Goal: Task Accomplishment & Management: Manage account settings

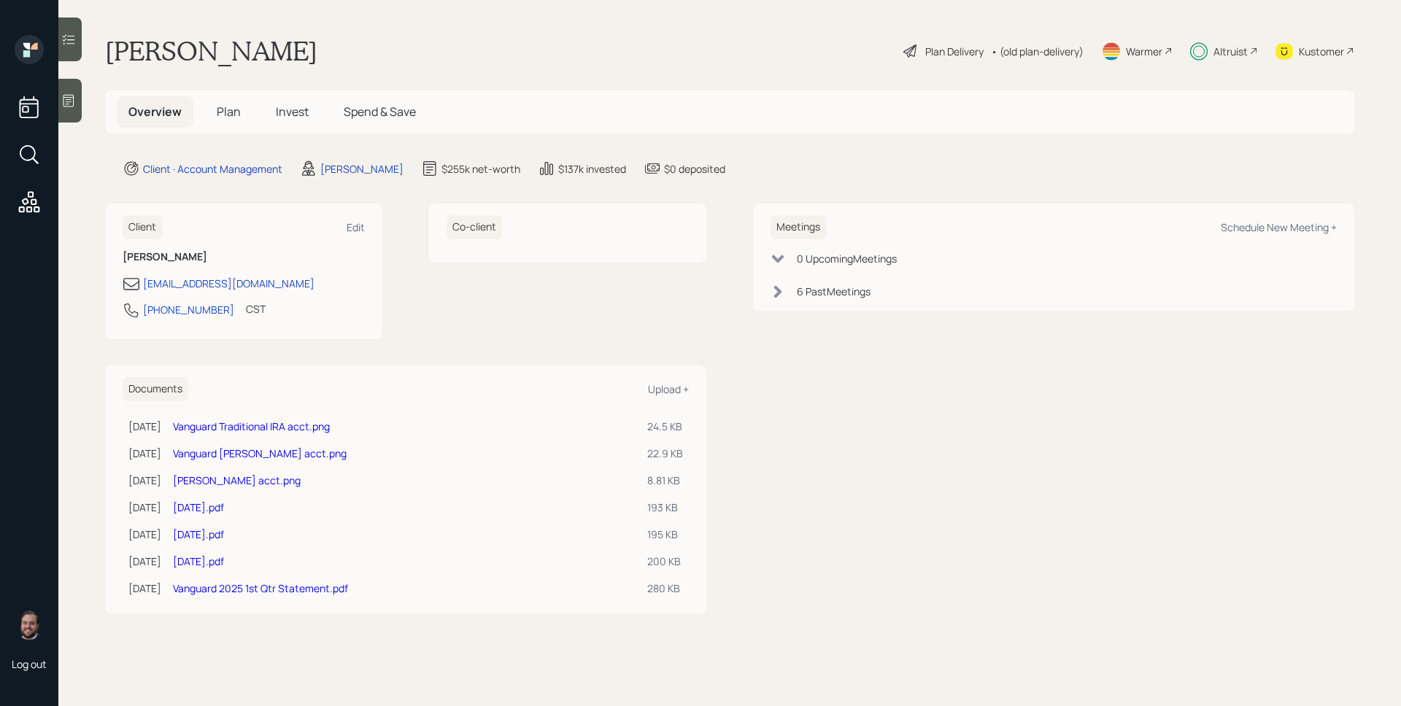
click at [227, 108] on span "Plan" at bounding box center [229, 112] width 24 height 16
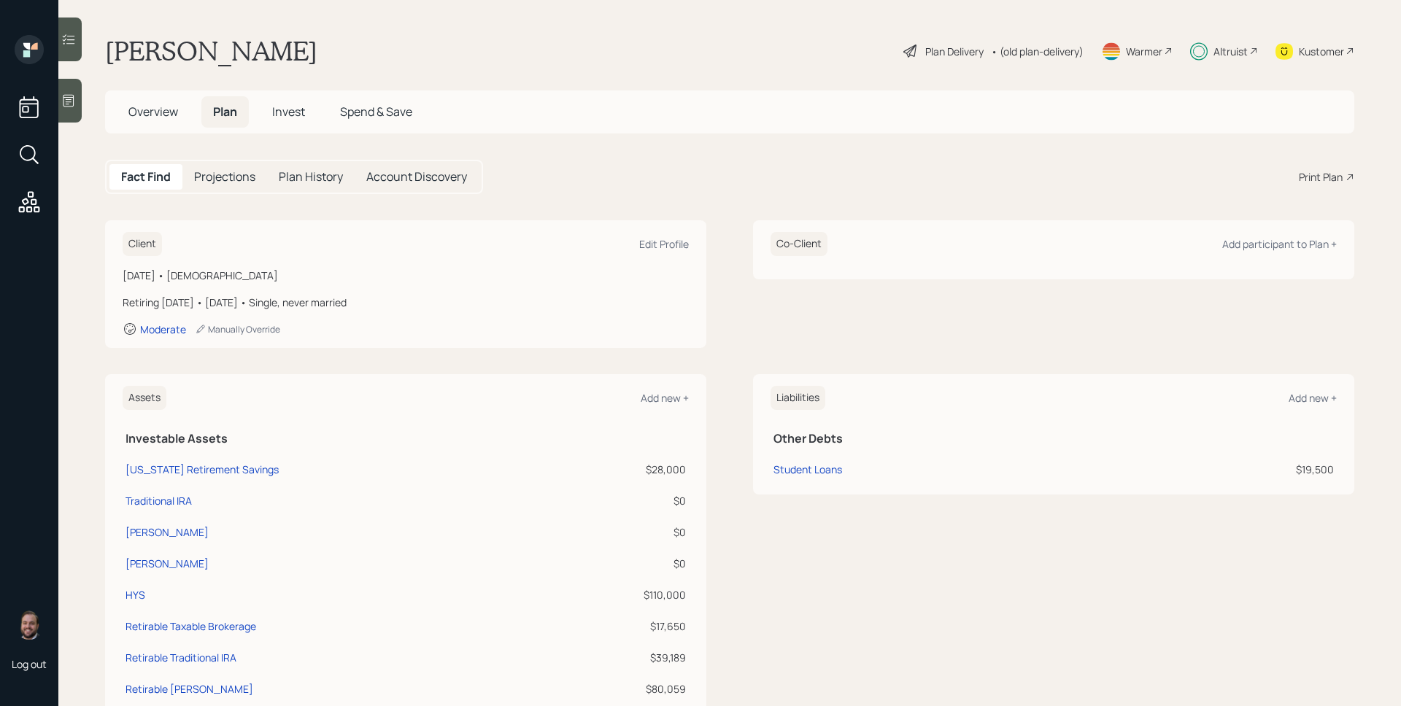
click at [943, 42] on div "Plan Delivery" at bounding box center [943, 51] width 83 height 18
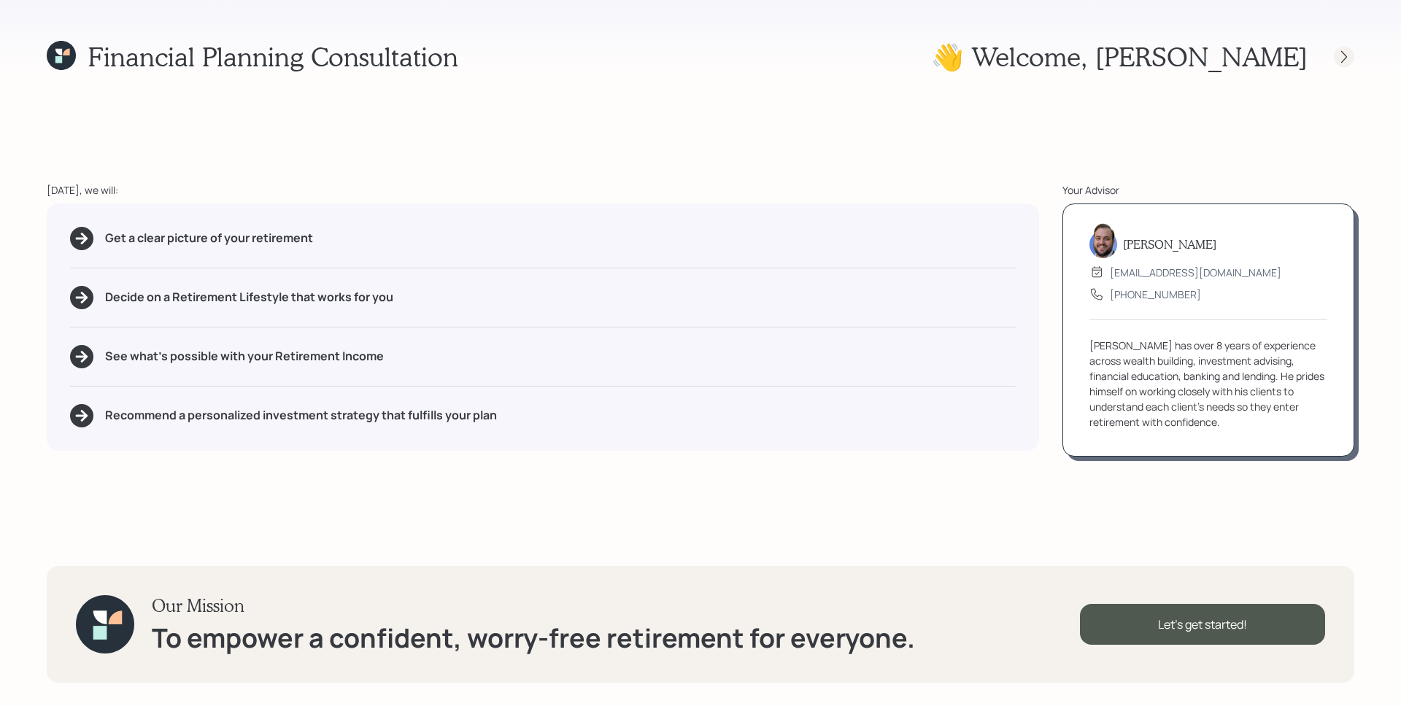
click at [1338, 55] on icon at bounding box center [1344, 57] width 15 height 15
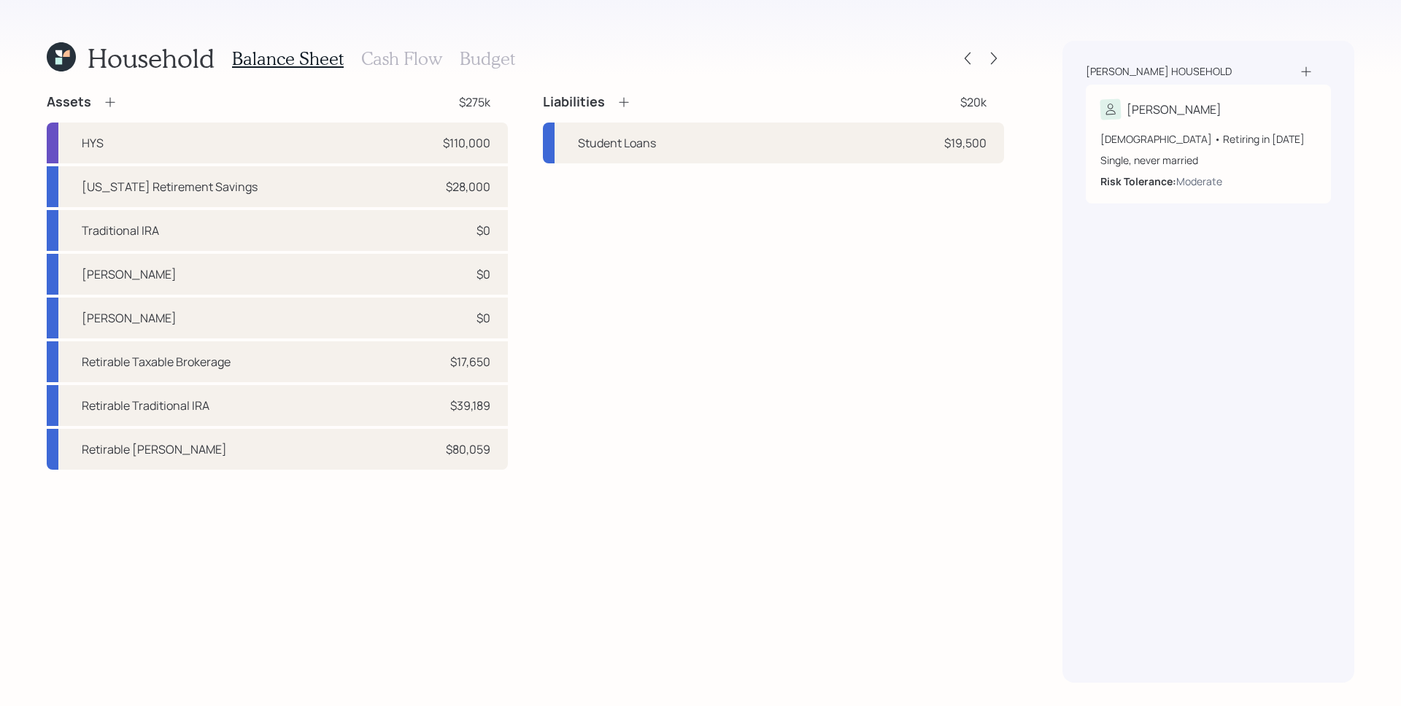
click at [385, 56] on h3 "Cash Flow" at bounding box center [401, 58] width 81 height 21
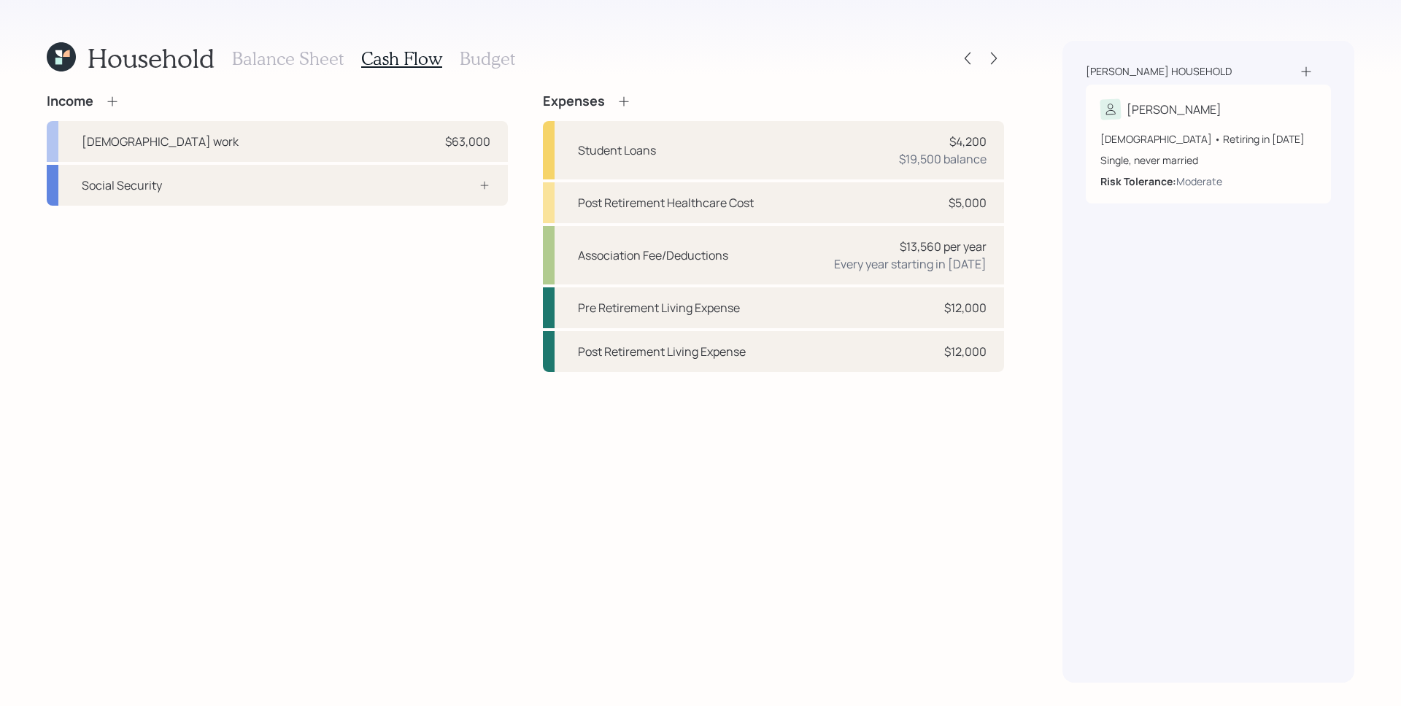
click at [290, 54] on h3 "Balance Sheet" at bounding box center [288, 58] width 112 height 21
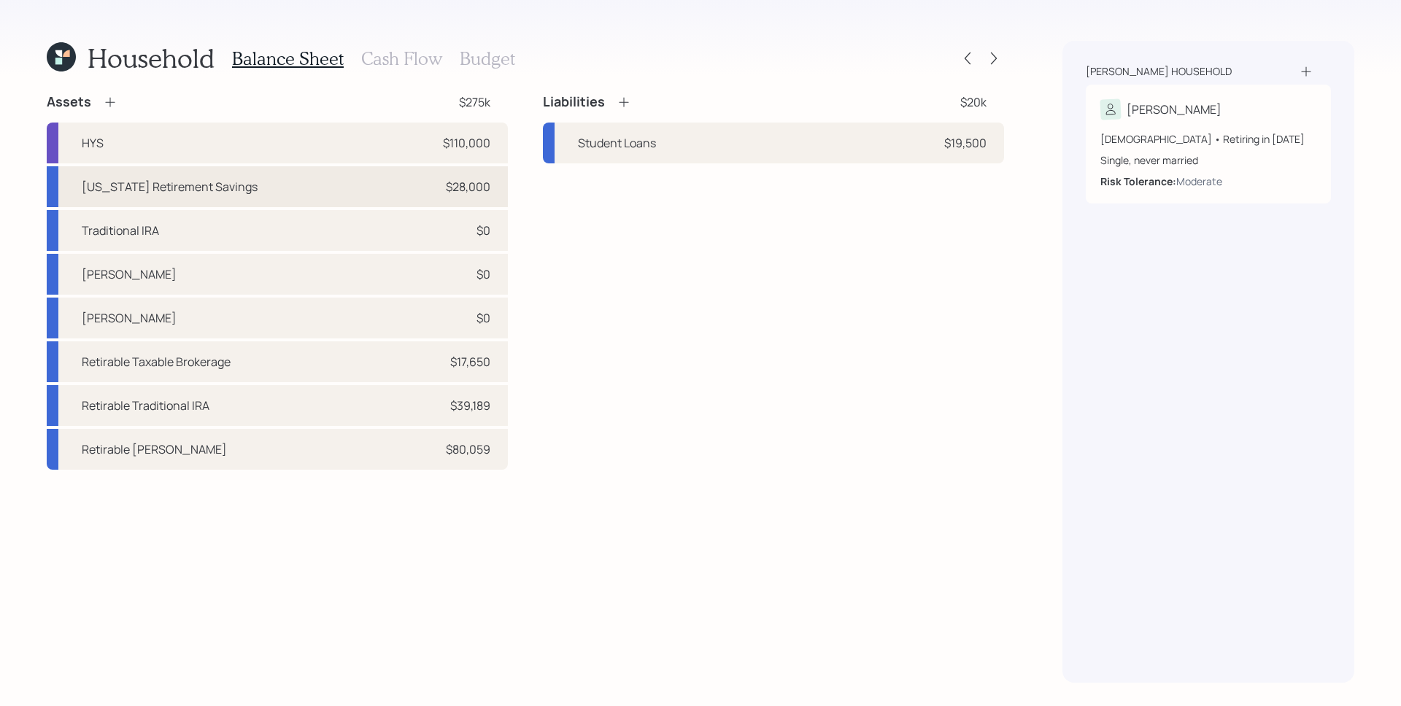
click at [258, 181] on div "[US_STATE] Retirement Savings $28,000" at bounding box center [277, 186] width 461 height 41
select select "public_school_sponsored"
select select "balanced"
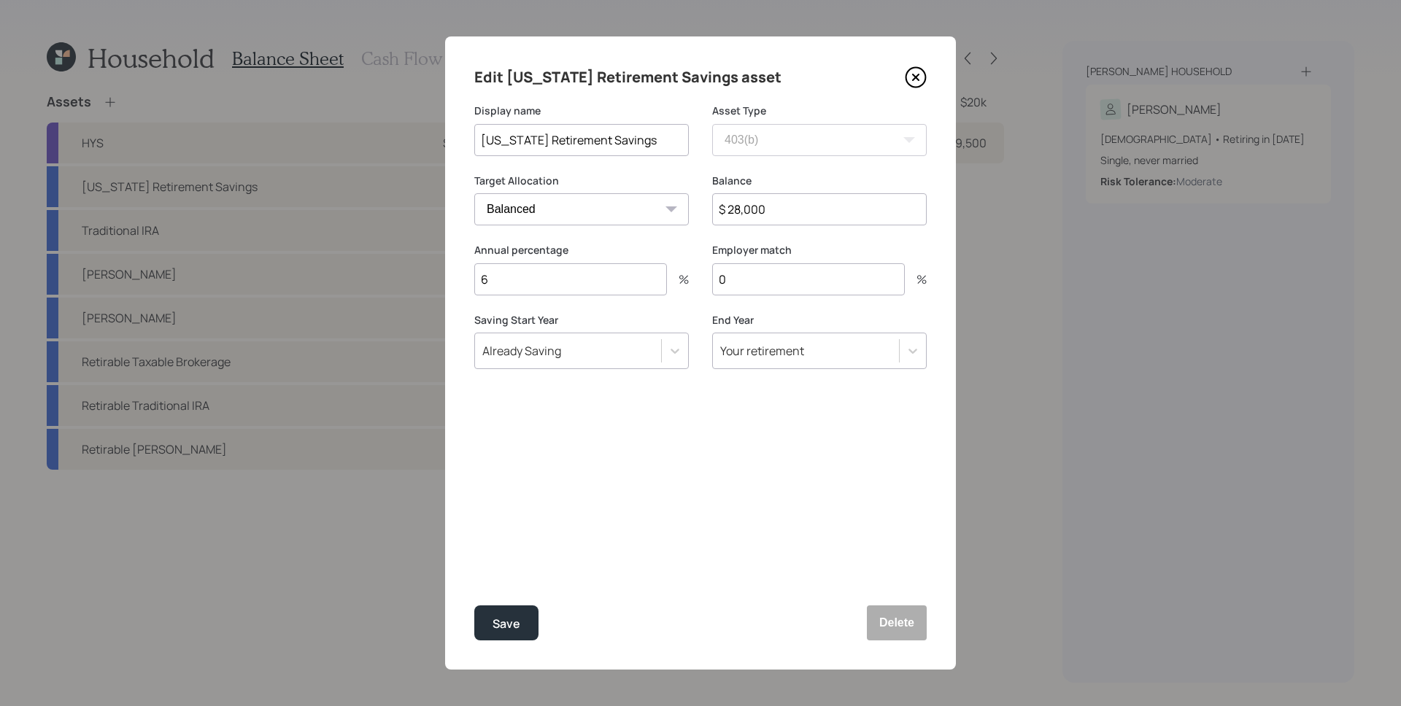
click at [909, 77] on icon at bounding box center [916, 77] width 22 height 22
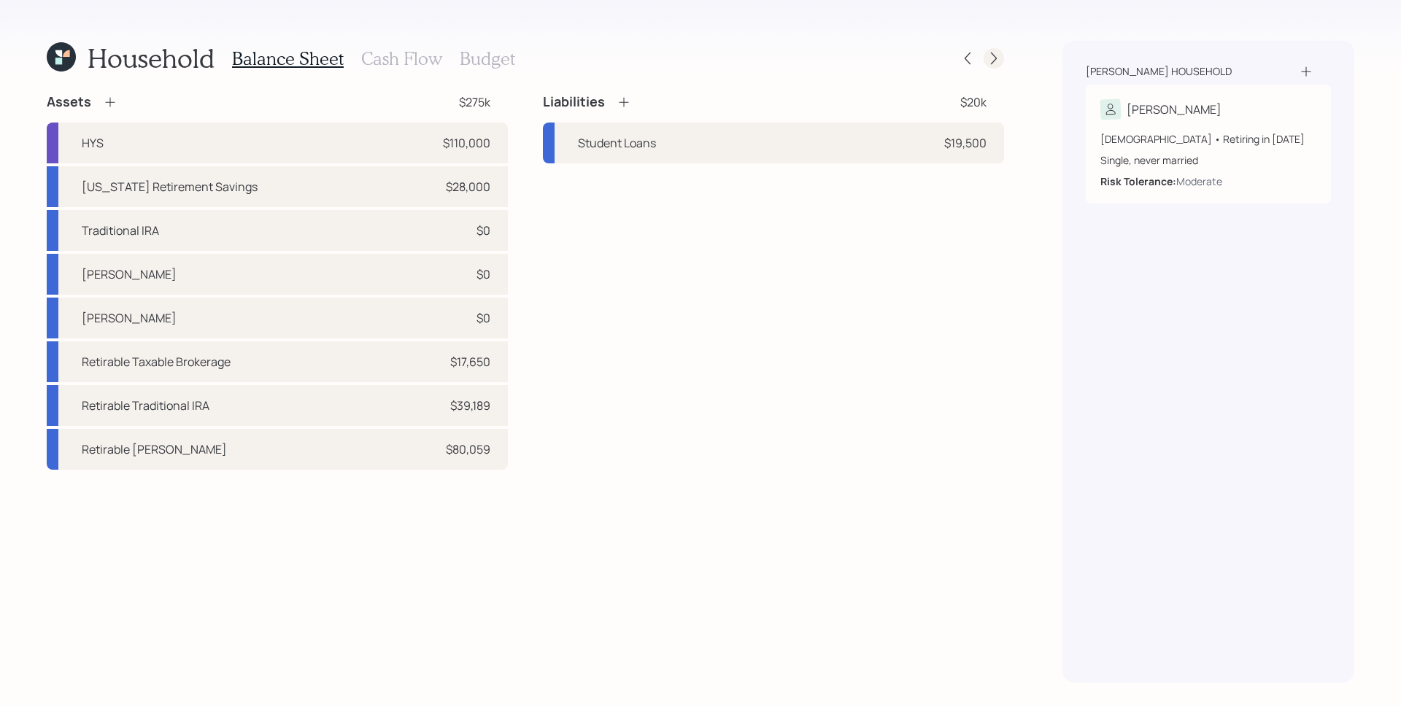
click at [991, 58] on icon at bounding box center [994, 58] width 15 height 15
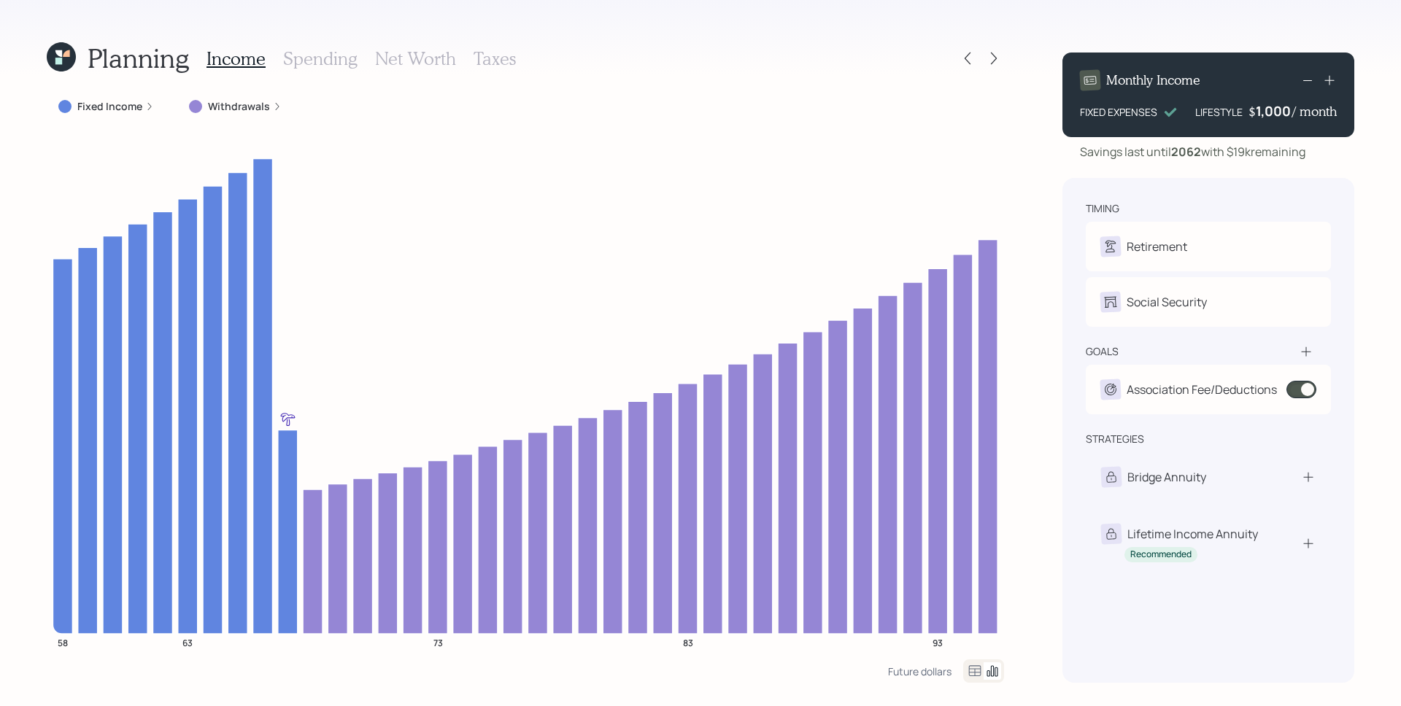
click at [149, 104] on icon at bounding box center [149, 106] width 9 height 9
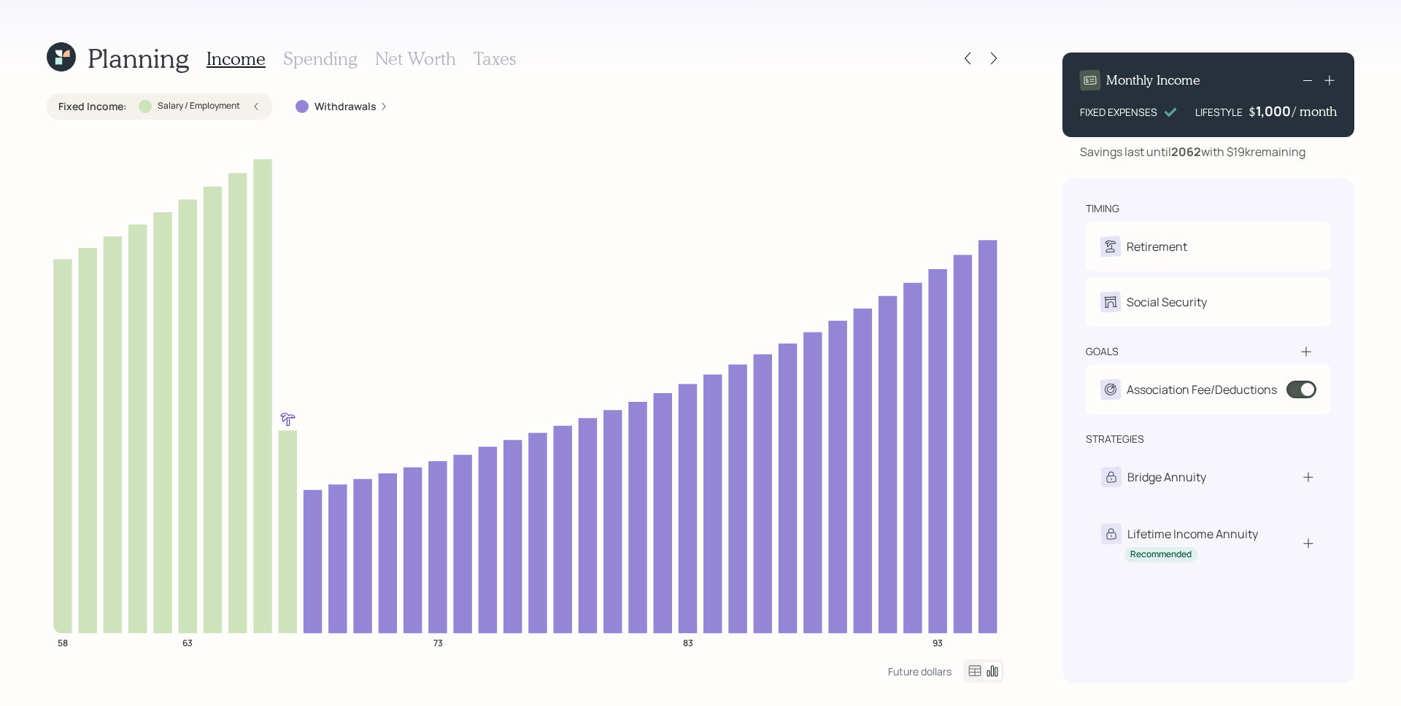
click at [306, 57] on h3 "Spending" at bounding box center [320, 58] width 74 height 21
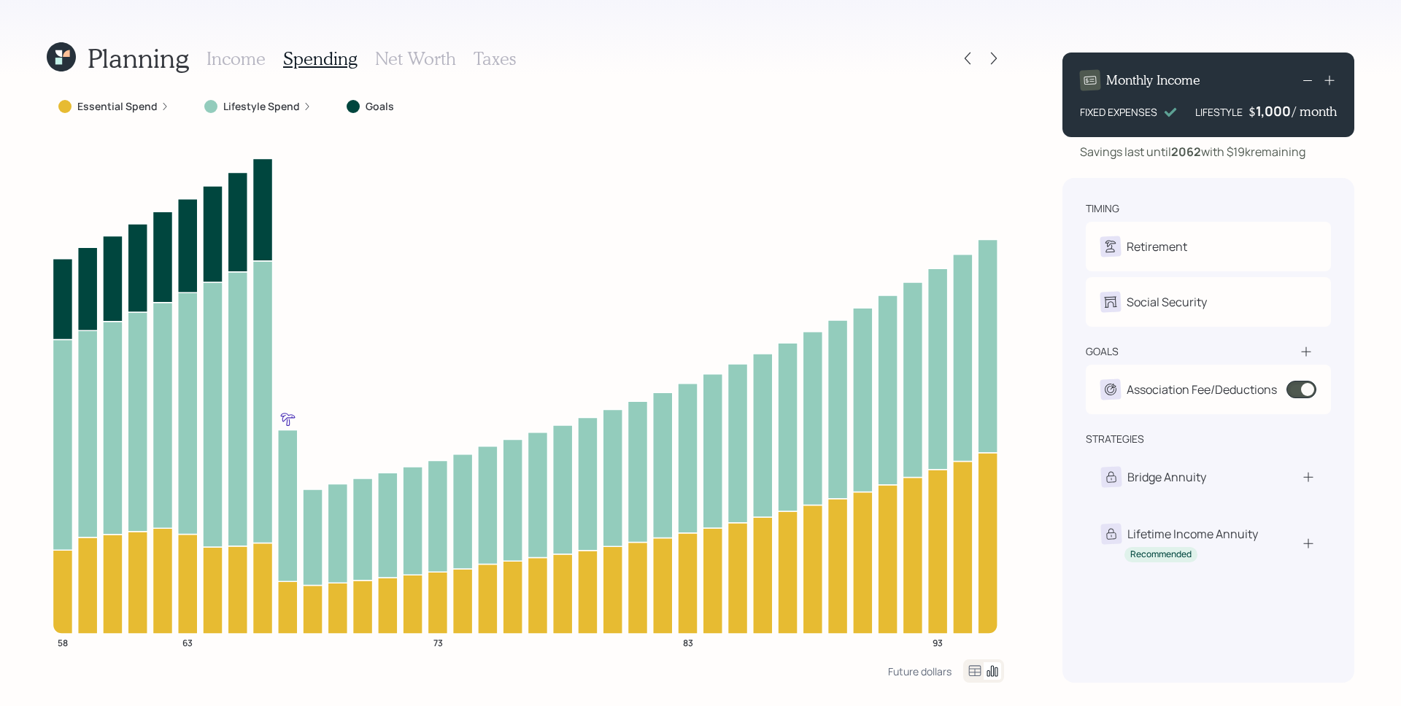
click at [163, 99] on div "Essential Spend" at bounding box center [113, 106] width 111 height 15
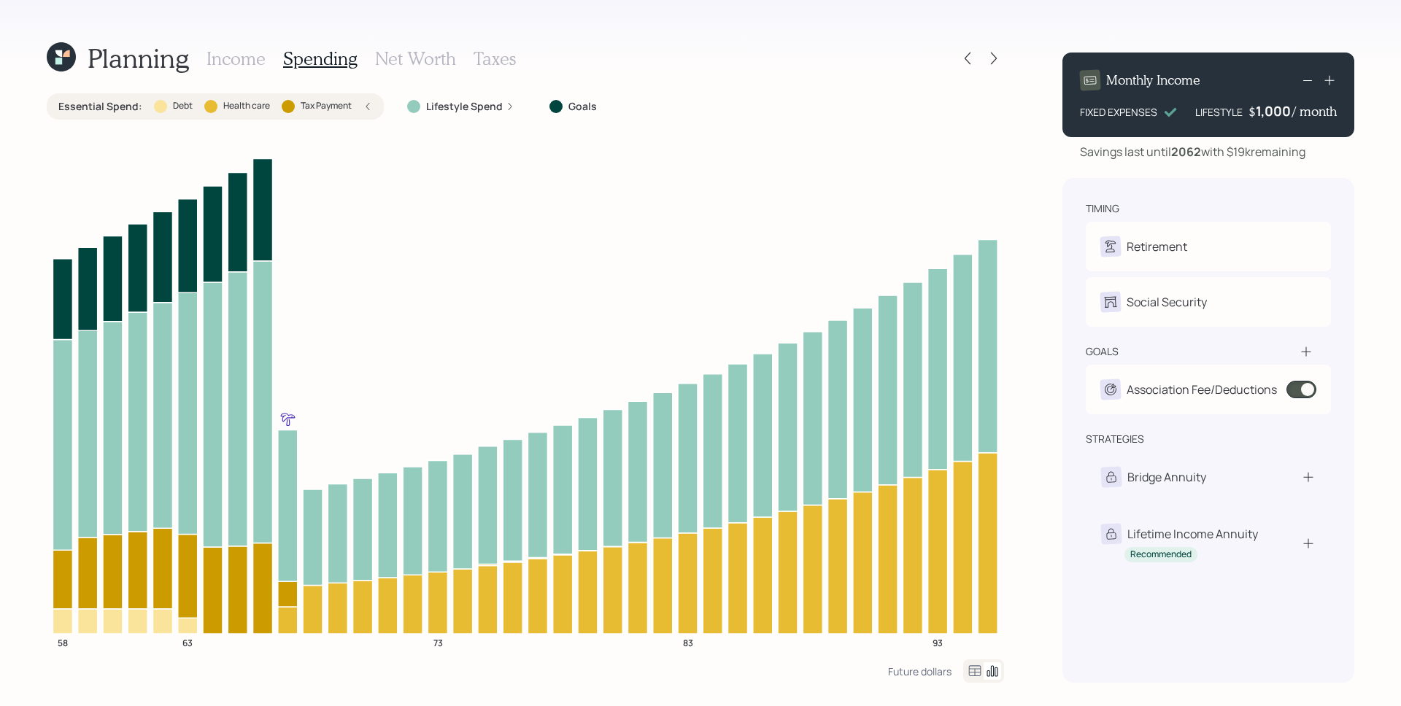
click at [774, 66] on div "Planning Income Spending Net Worth Taxes" at bounding box center [525, 58] width 957 height 35
click at [371, 104] on div "Essential Spend : Debt Health care Tax Payment" at bounding box center [215, 106] width 337 height 26
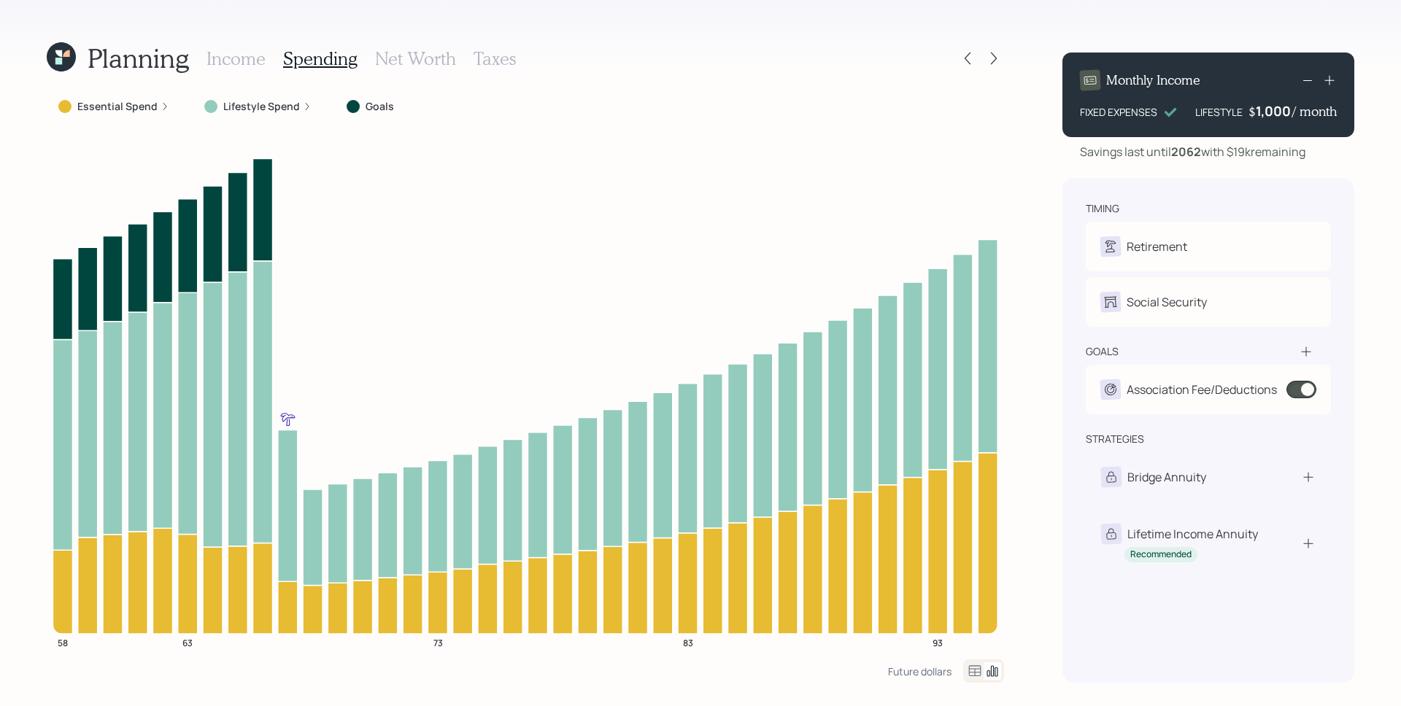
click at [263, 61] on h3 "Income" at bounding box center [236, 58] width 59 height 21
